Goal: Transaction & Acquisition: Purchase product/service

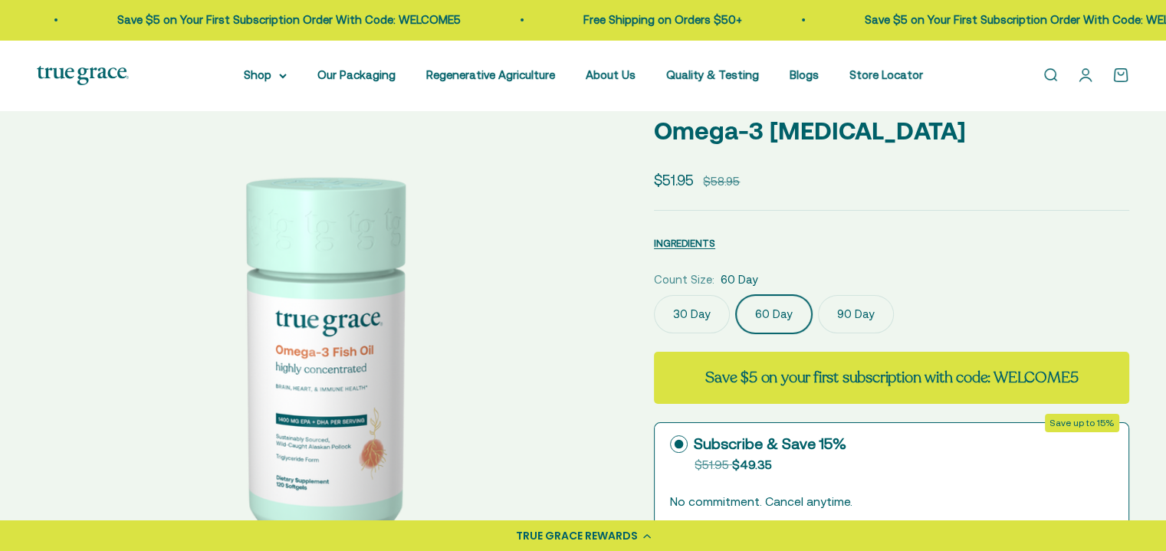
select select "3"
click at [856, 319] on label "90 Day" at bounding box center [856, 314] width 76 height 38
click at [654, 295] on input "90 Day" at bounding box center [653, 294] width 1 height 1
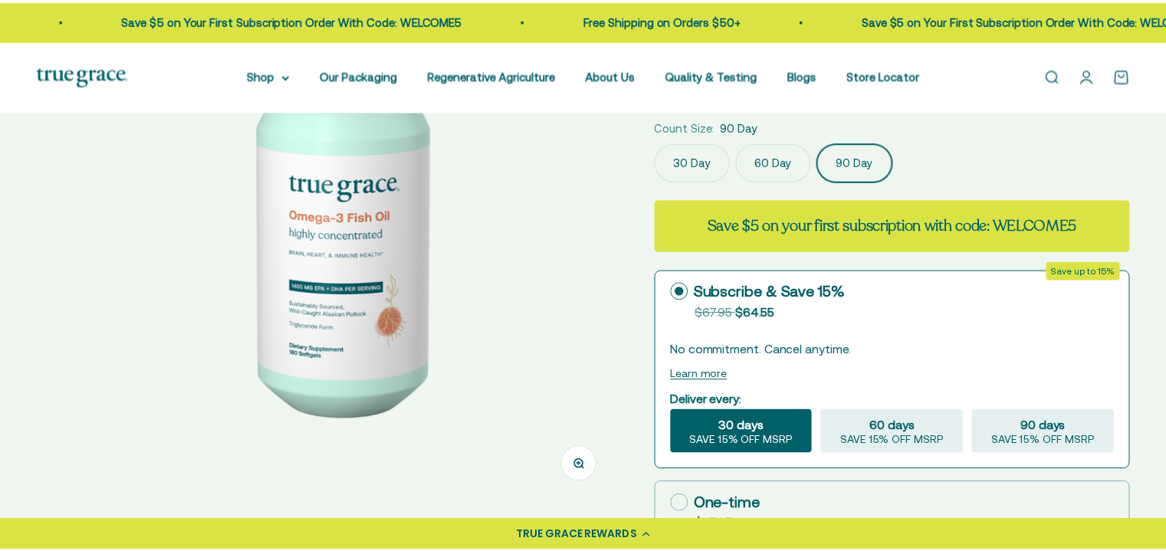
scroll to position [0, 1211]
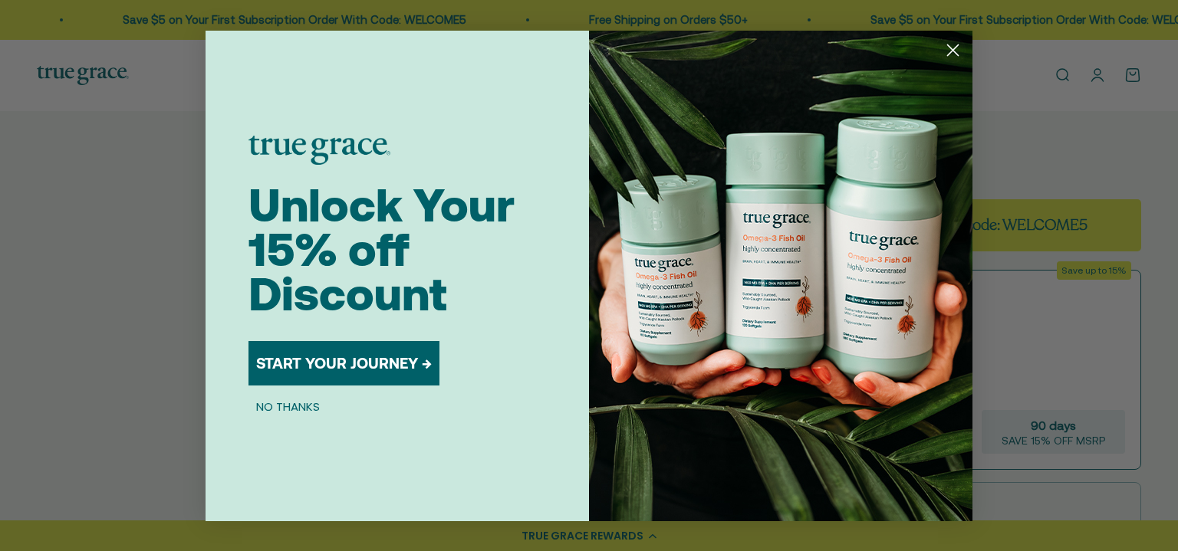
click at [951, 45] on circle "Close dialog" at bounding box center [952, 49] width 25 height 25
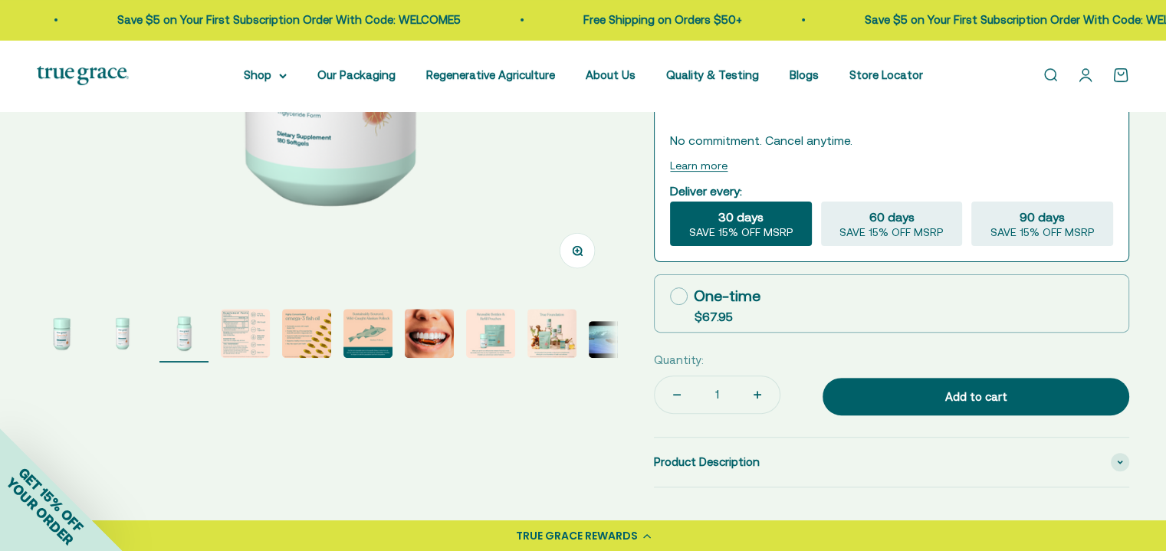
scroll to position [460, 0]
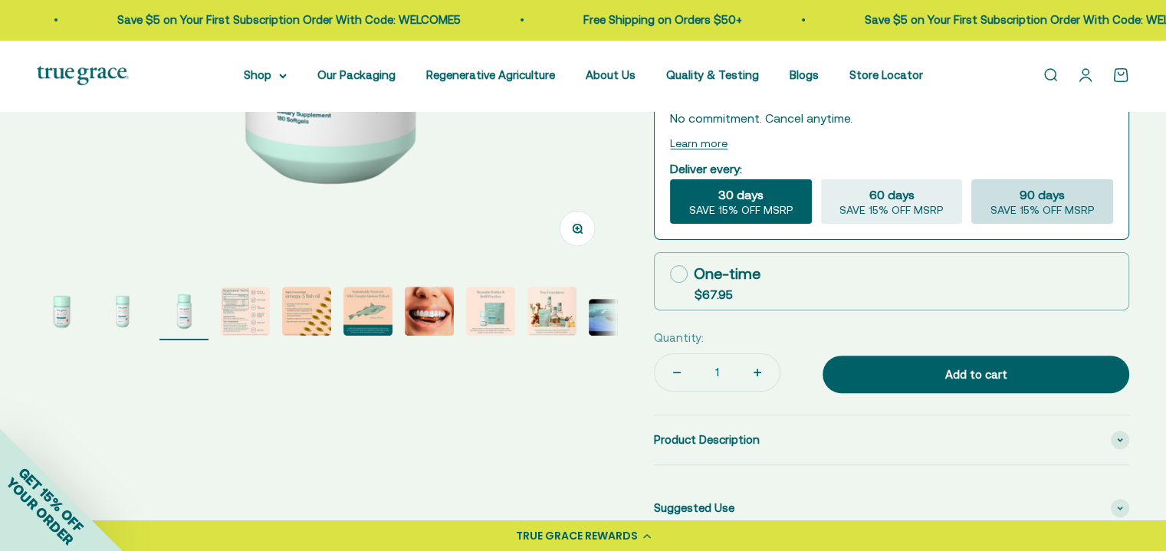
click at [1049, 205] on span "SAVE 15% OFF MSRP" at bounding box center [1043, 211] width 104 height 14
click at [971, 179] on input "90 days SAVE 15% OFF MSRP" at bounding box center [971, 179] width 1 height 1
radio input "true"
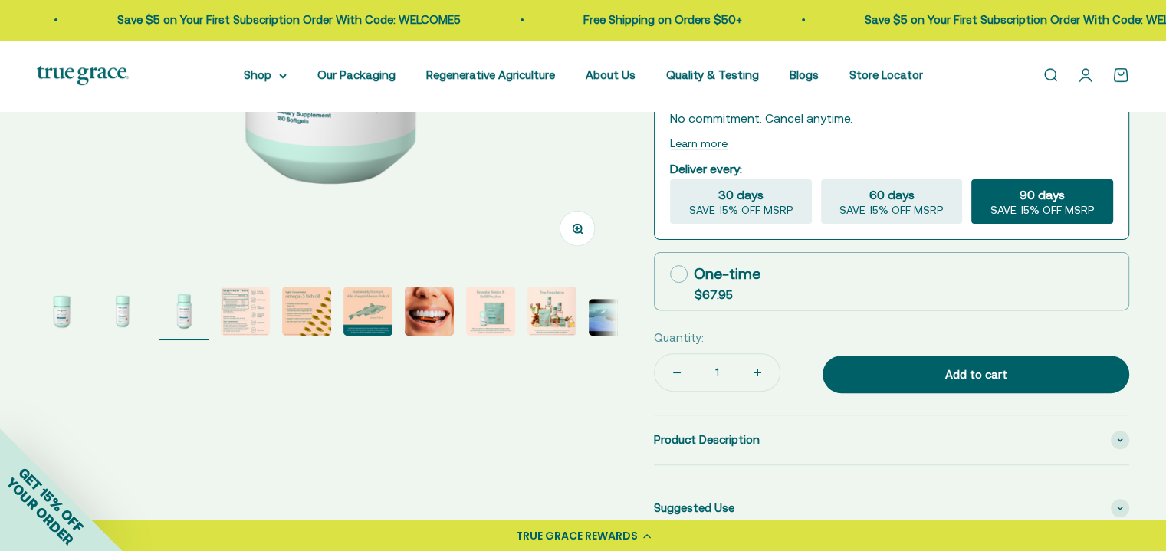
click at [127, 317] on img "Go to item 2" at bounding box center [122, 311] width 49 height 49
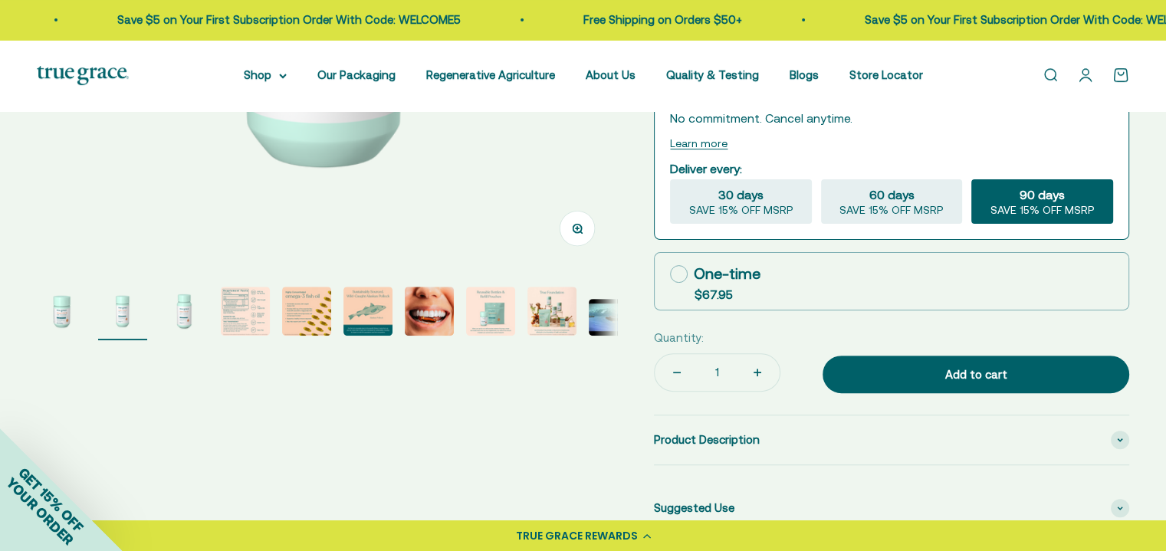
scroll to position [0, 599]
click at [231, 311] on img "Go to item 4" at bounding box center [245, 311] width 49 height 49
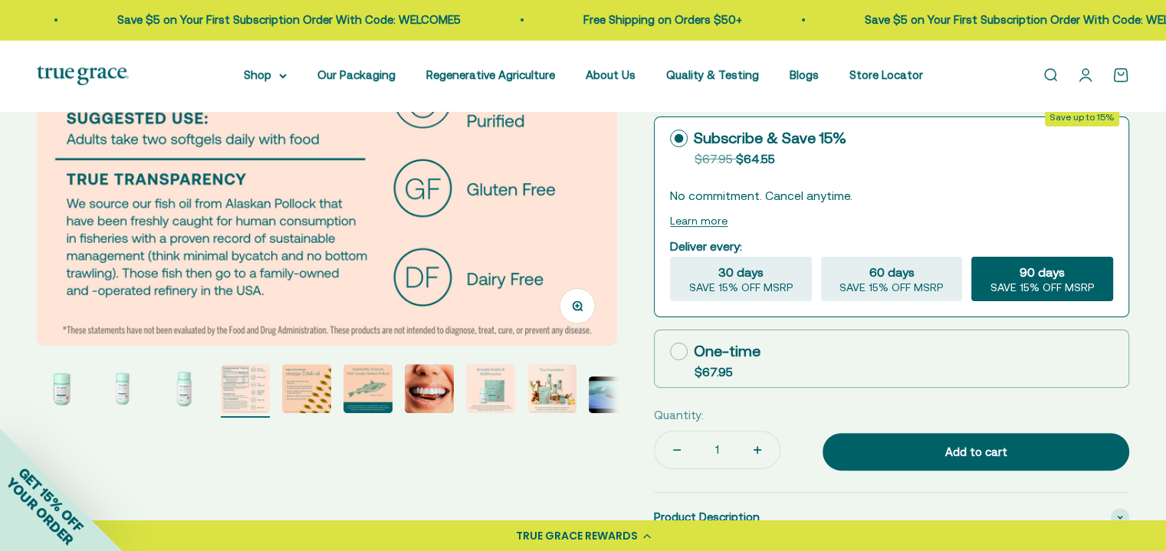
scroll to position [383, 0]
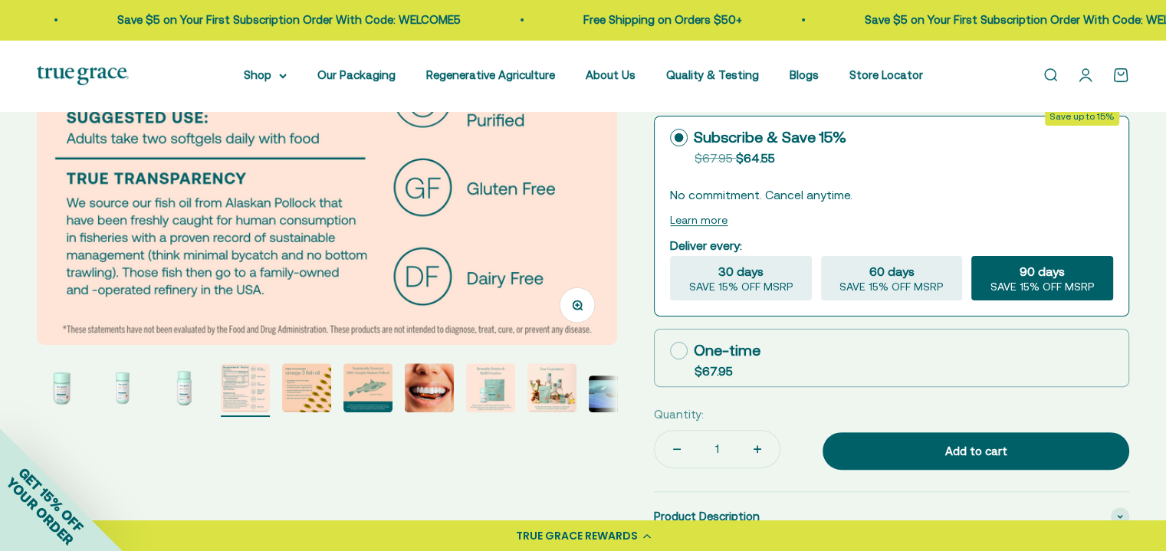
click at [682, 349] on icon at bounding box center [679, 351] width 18 height 18
click at [670, 350] on input "One-time $67.95" at bounding box center [669, 350] width 1 height 1
radio input "true"
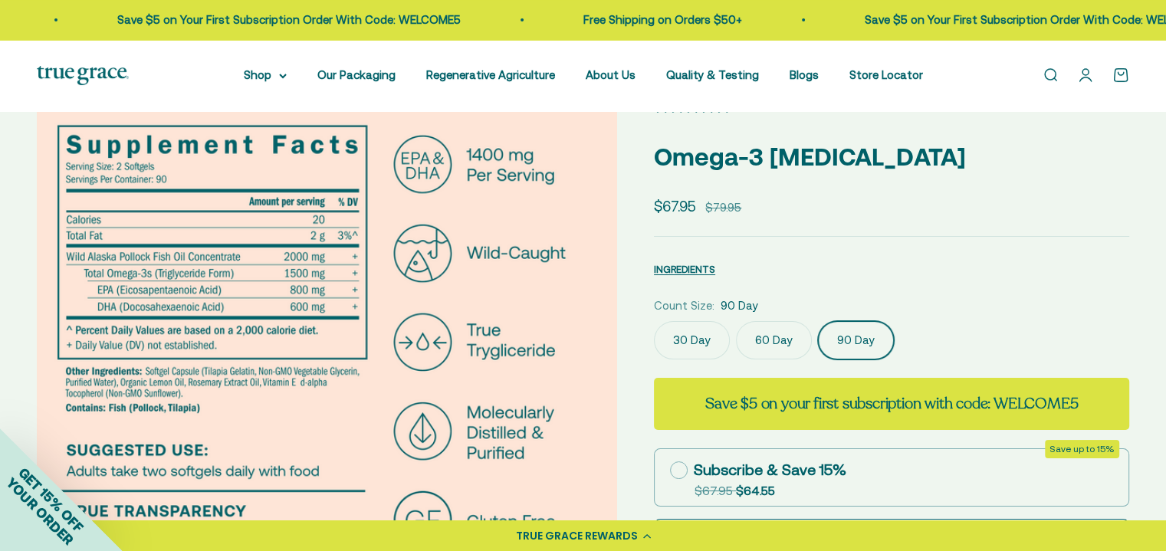
scroll to position [0, 0]
